Goal: Task Accomplishment & Management: Manage account settings

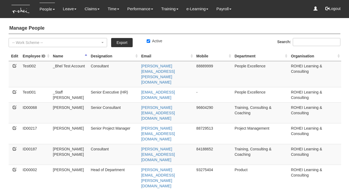
select select "50"
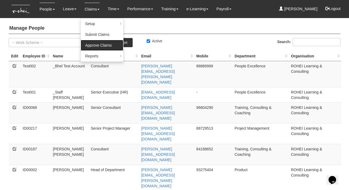
click at [94, 41] on link "Approve Claims" at bounding box center [102, 45] width 43 height 11
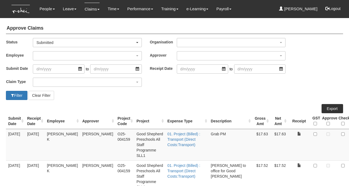
select select "50"
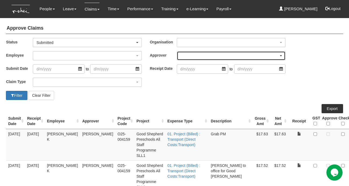
click at [187, 58] on div "button" at bounding box center [231, 55] width 108 height 9
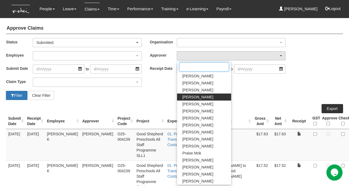
scroll to position [28, 0]
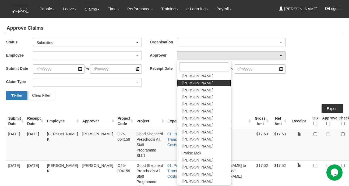
click at [197, 79] on link "[PERSON_NAME]" at bounding box center [204, 82] width 54 height 7
select select "7c74568e-c65a-4e2f-b023-70974c8e3265"
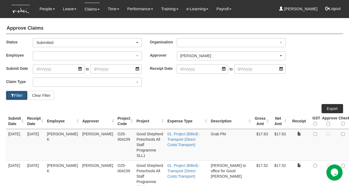
click at [18, 95] on button "Filter" at bounding box center [17, 95] width 22 height 9
select select "50"
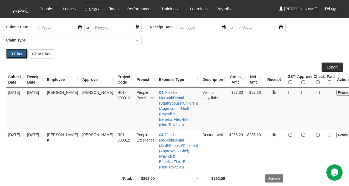
scroll to position [47, 0]
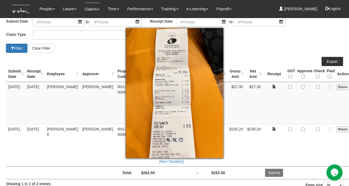
click at [167, 139] on span at bounding box center [168, 140] width 6 height 6
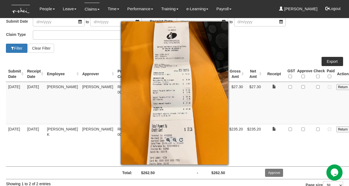
click at [167, 139] on span at bounding box center [168, 140] width 6 height 6
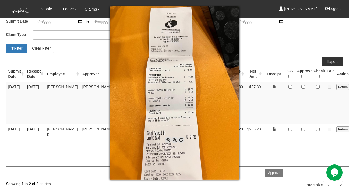
click at [167, 139] on span at bounding box center [168, 140] width 6 height 6
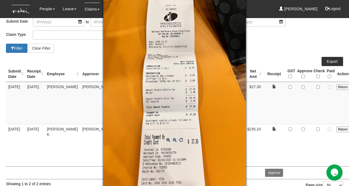
click at [167, 139] on span at bounding box center [168, 140] width 6 height 6
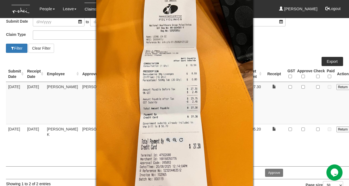
click at [167, 140] on span at bounding box center [168, 140] width 6 height 6
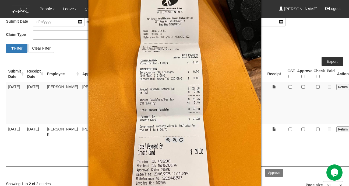
click at [167, 140] on span at bounding box center [168, 140] width 6 height 6
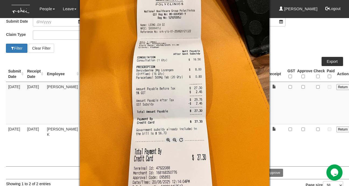
click at [300, 103] on div at bounding box center [174, 93] width 349 height 186
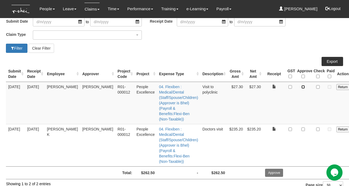
click at [302, 86] on input "checkbox" at bounding box center [304, 87] width 4 height 4
checkbox input "true"
click at [316, 87] on input "checkbox" at bounding box center [318, 87] width 4 height 4
checkbox input "true"
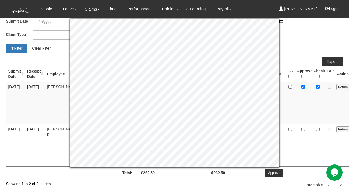
click at [295, 103] on td at bounding box center [303, 103] width 16 height 42
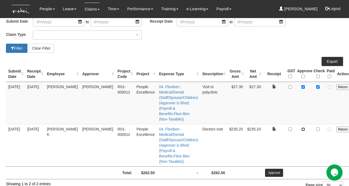
click at [302, 129] on input "checkbox" at bounding box center [304, 129] width 4 height 4
checkbox input "true"
click at [316, 127] on input "checkbox" at bounding box center [318, 129] width 4 height 4
checkbox input "true"
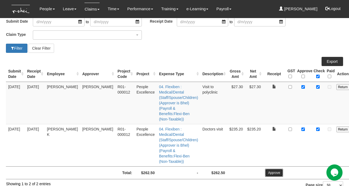
click at [265, 170] on input "Approve" at bounding box center [274, 173] width 18 height 8
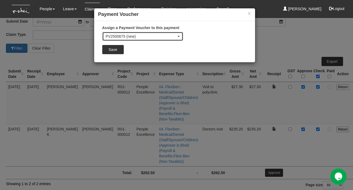
click at [128, 35] on div "PV2500675 (new)" at bounding box center [141, 36] width 71 height 5
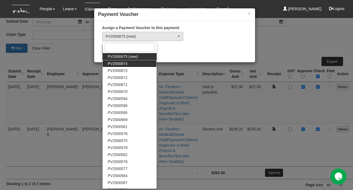
click at [124, 64] on span "PV2500674" at bounding box center [118, 63] width 20 height 5
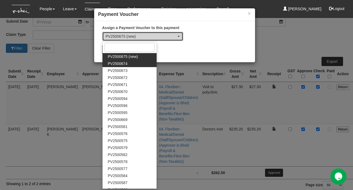
select select "PV2500674"
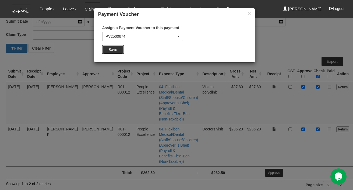
click at [121, 51] on input "Save" at bounding box center [113, 49] width 22 height 9
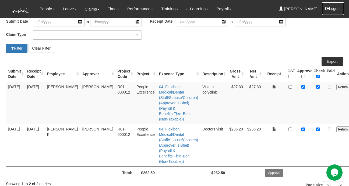
click at [333, 8] on button "Logout" at bounding box center [333, 8] width 23 height 13
